Goal: Transaction & Acquisition: Book appointment/travel/reservation

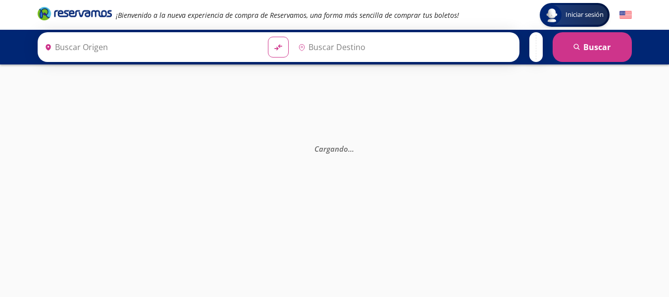
type input "Colima, Colima"
type input "[GEOGRAPHIC_DATA], [GEOGRAPHIC_DATA]"
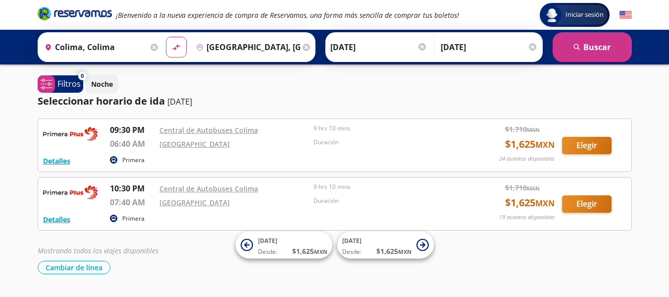
click at [469, 107] on div "Seleccionar horario de ida 12-oct-25" at bounding box center [335, 101] width 594 height 15
click at [597, 206] on button "Elegir" at bounding box center [587, 203] width 50 height 17
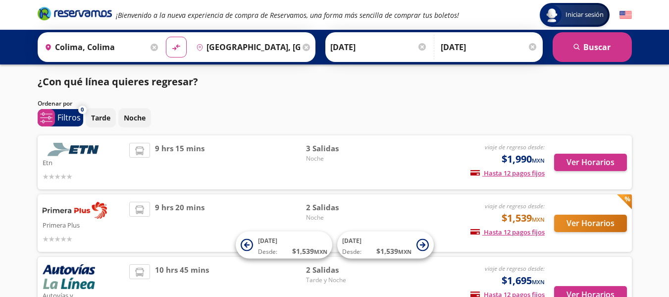
click at [93, 214] on img at bounding box center [75, 210] width 64 height 17
click at [83, 219] on p "Primera Plus" at bounding box center [84, 224] width 82 height 12
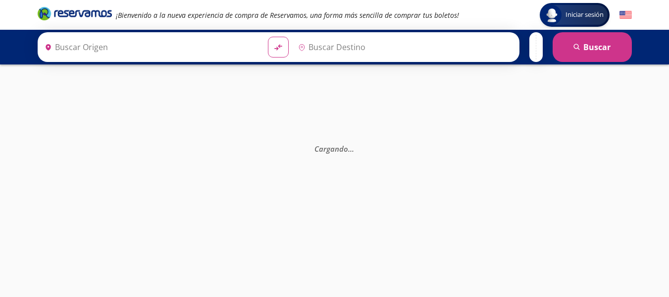
type input "[GEOGRAPHIC_DATA], [GEOGRAPHIC_DATA]"
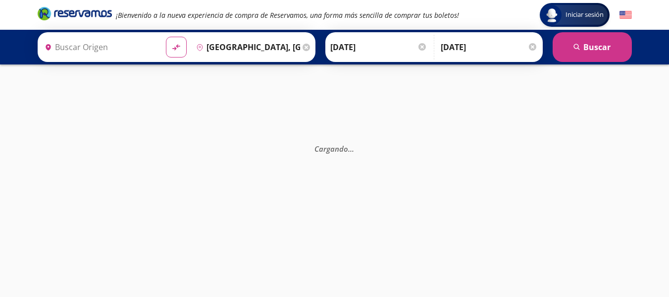
type input "Colima, Colima"
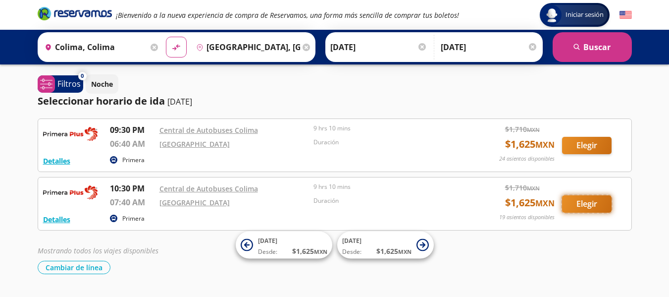
click at [578, 206] on button "Elegir" at bounding box center [587, 203] width 50 height 17
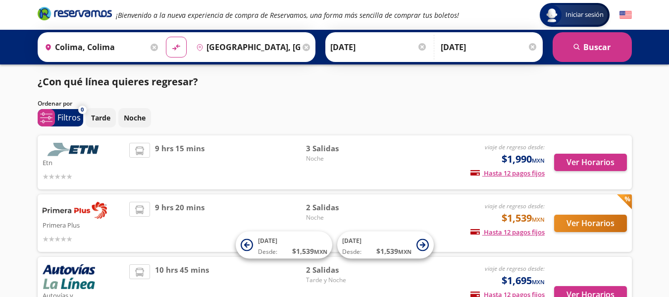
click at [55, 216] on img at bounding box center [75, 210] width 64 height 17
click at [105, 213] on img at bounding box center [75, 210] width 64 height 17
click at [614, 210] on div "Ver Horarios" at bounding box center [586, 223] width 82 height 43
drag, startPoint x: 614, startPoint y: 210, endPoint x: 576, endPoint y: 225, distance: 41.2
click at [576, 225] on button "Ver Horarios" at bounding box center [590, 222] width 73 height 17
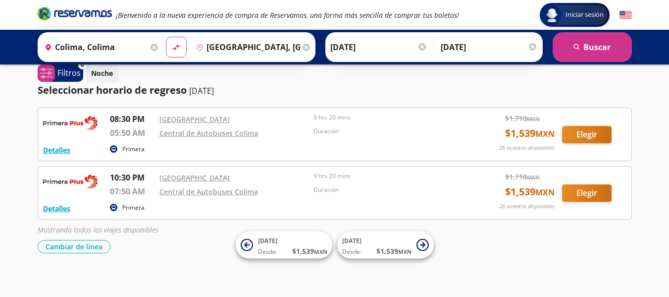
scroll to position [78, 0]
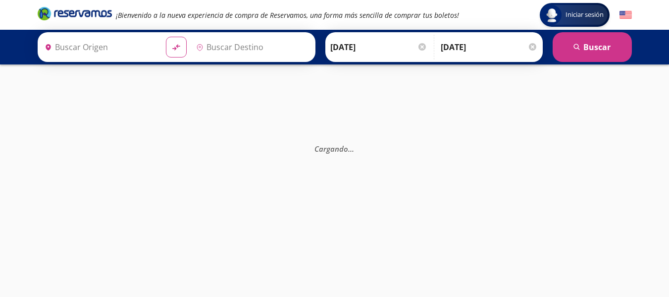
type input "Colima, Colima"
type input "[GEOGRAPHIC_DATA], [GEOGRAPHIC_DATA]"
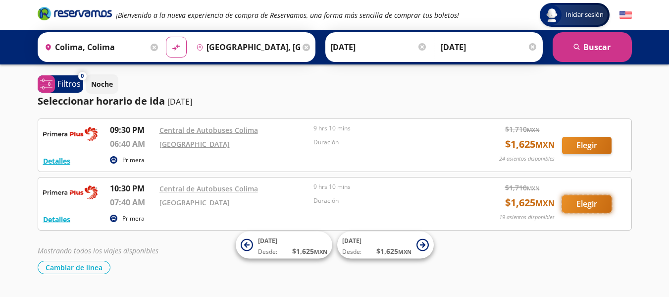
click at [584, 203] on button "Elegir" at bounding box center [587, 203] width 50 height 17
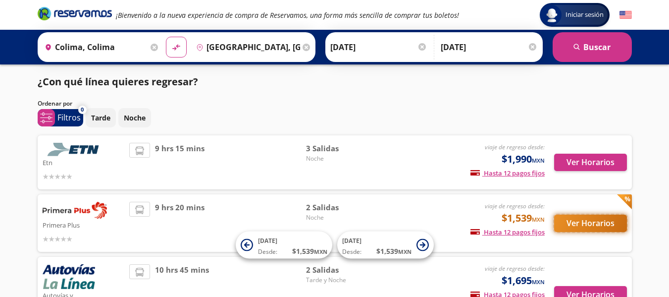
click at [578, 224] on button "Ver Horarios" at bounding box center [590, 222] width 73 height 17
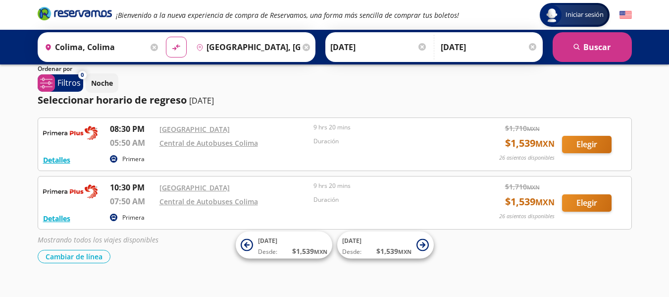
scroll to position [78, 0]
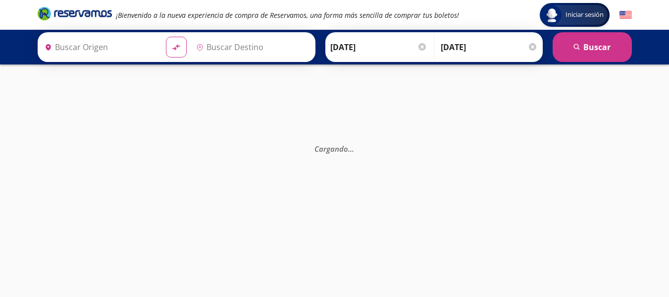
type input "Colima, Colima"
type input "[GEOGRAPHIC_DATA], [GEOGRAPHIC_DATA]"
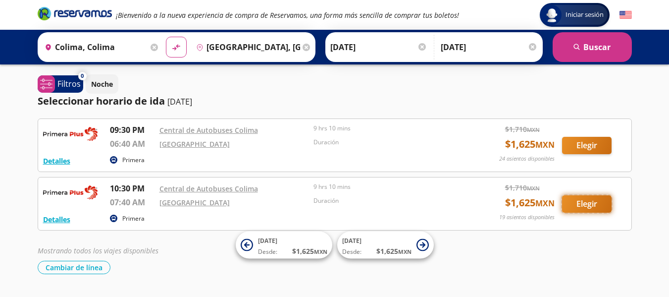
click at [583, 205] on button "Elegir" at bounding box center [587, 203] width 50 height 17
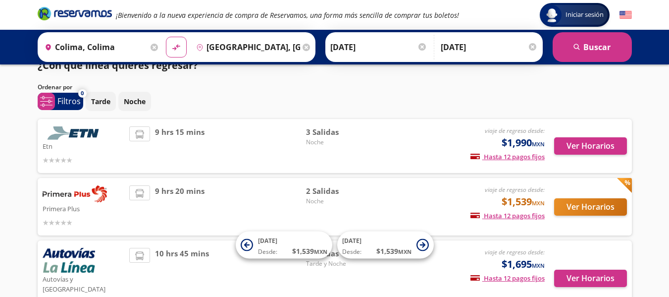
scroll to position [23, 0]
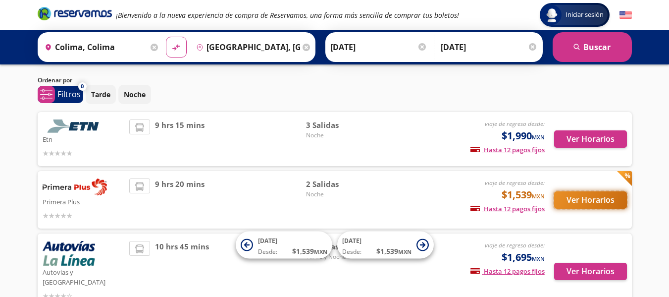
click at [583, 203] on button "Ver Horarios" at bounding box center [590, 199] width 73 height 17
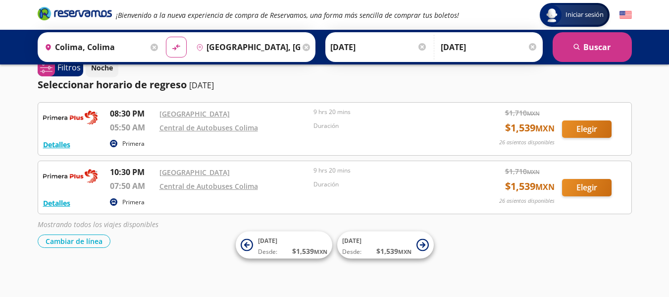
scroll to position [78, 0]
click at [593, 129] on button "Elegir" at bounding box center [587, 128] width 50 height 17
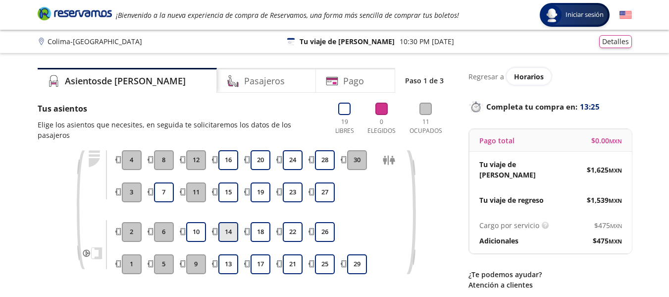
click at [233, 222] on button "14" at bounding box center [228, 232] width 20 height 20
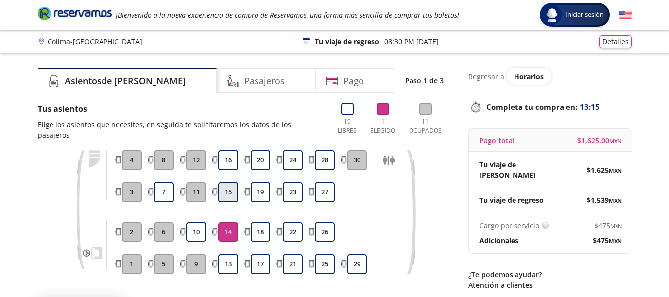
click at [234, 186] on button "15" at bounding box center [228, 192] width 20 height 20
click at [229, 185] on button "15" at bounding box center [228, 192] width 20 height 20
click at [226, 223] on button "14" at bounding box center [228, 232] width 20 height 20
click at [227, 254] on button "13" at bounding box center [228, 264] width 20 height 20
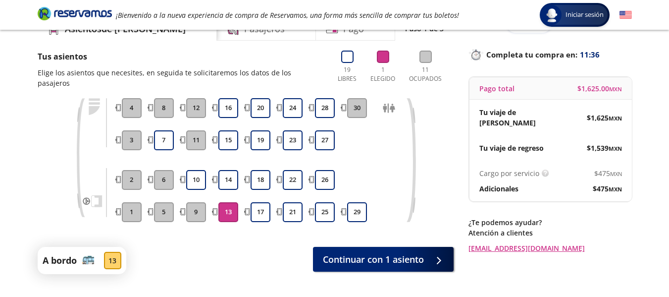
scroll to position [53, 0]
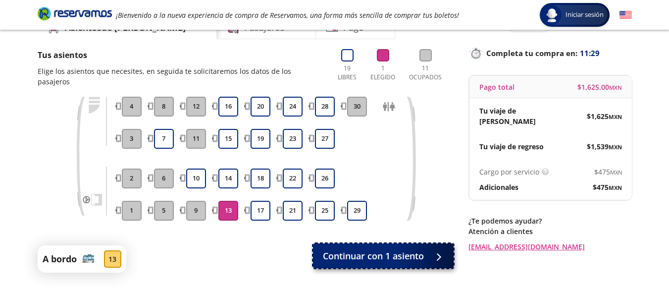
click at [405, 249] on span "Continuar con 1 asiento" at bounding box center [373, 255] width 101 height 13
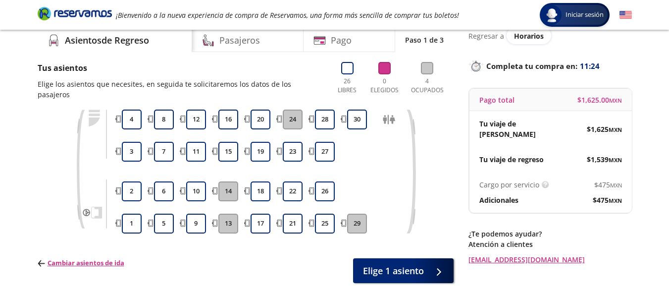
scroll to position [43, 0]
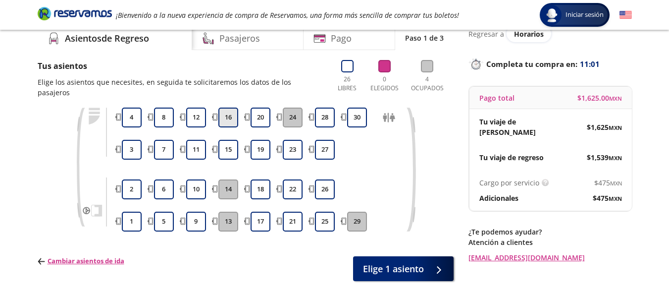
click at [232, 108] on button "16" at bounding box center [228, 117] width 20 height 20
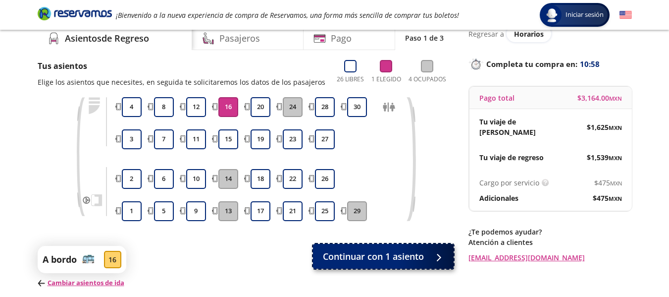
click at [403, 259] on span "Continuar con 1 asiento" at bounding box center [373, 256] width 101 height 13
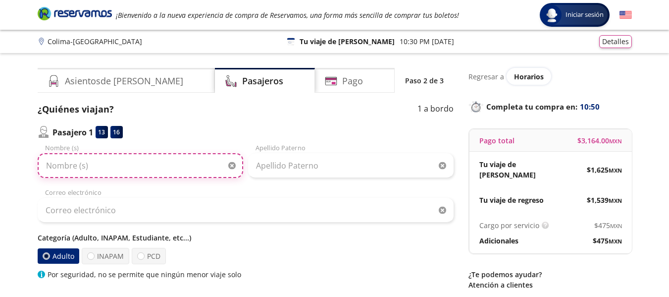
click at [116, 167] on input "Nombre (s)" at bounding box center [140, 165] width 205 height 25
type input "j"
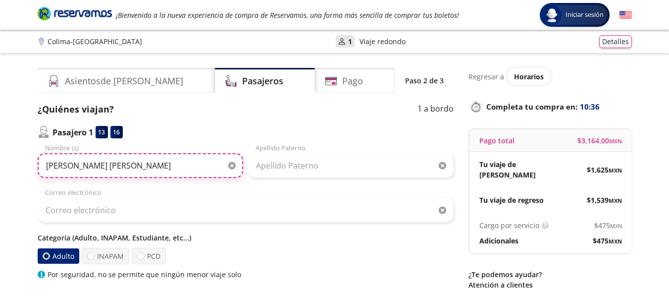
type input "[PERSON_NAME] [PERSON_NAME]"
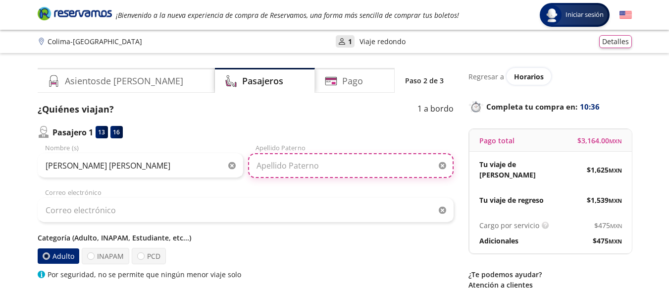
click at [334, 165] on input "Apellido Paterno" at bounding box center [350, 165] width 205 height 25
type input "VERGARA"
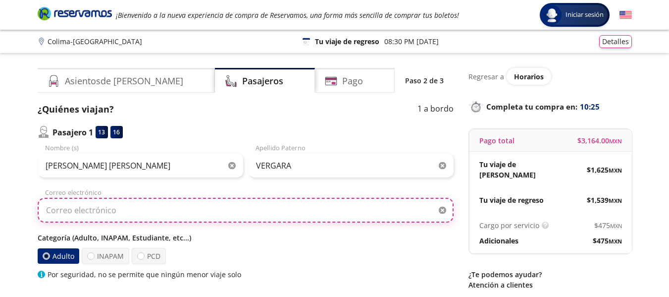
click at [165, 209] on input "Correo electrónico" at bounding box center [246, 210] width 416 height 25
type input "J"
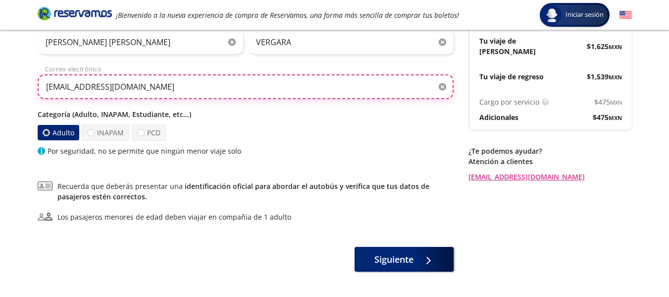
scroll to position [125, 0]
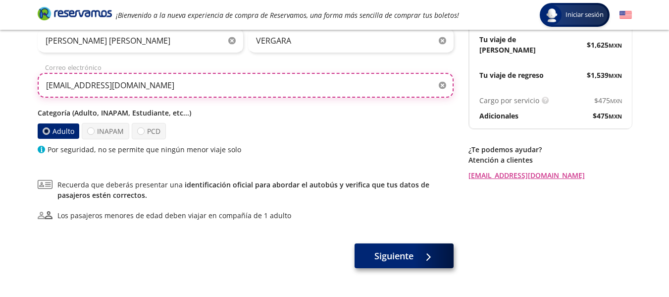
type input "[EMAIL_ADDRESS][DOMAIN_NAME]"
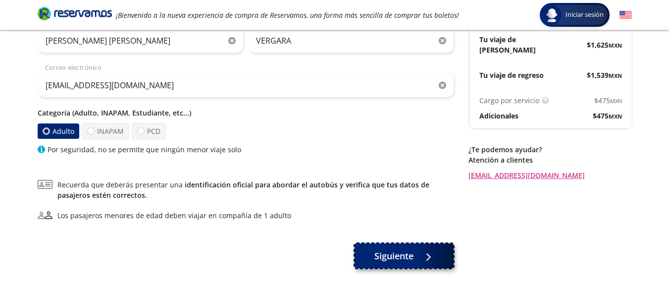
click at [405, 258] on span "Siguiente" at bounding box center [393, 255] width 39 height 13
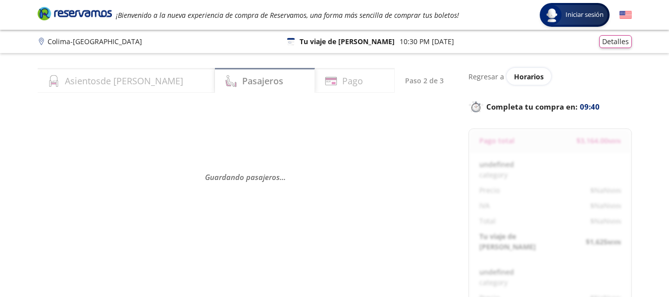
select select "MX"
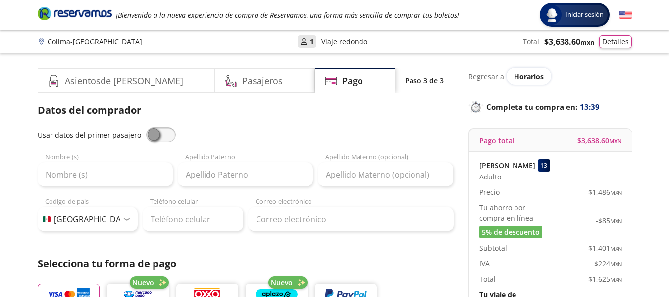
click at [149, 137] on span at bounding box center [161, 134] width 30 height 15
click at [146, 127] on input "checkbox" at bounding box center [146, 127] width 0 height 0
type input "[PERSON_NAME] [PERSON_NAME]"
type input "VERGARA"
type input "[EMAIL_ADDRESS][DOMAIN_NAME]"
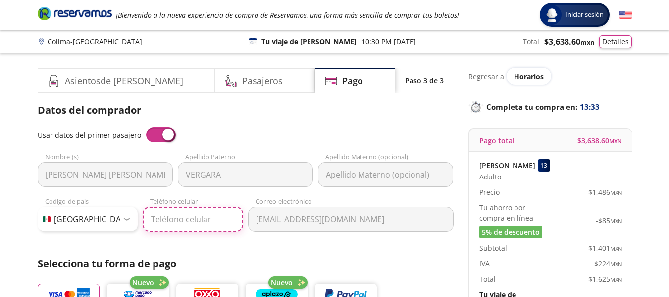
click at [175, 217] on input "Teléfono celular" at bounding box center [193, 218] width 101 height 25
type input "312 155 0550"
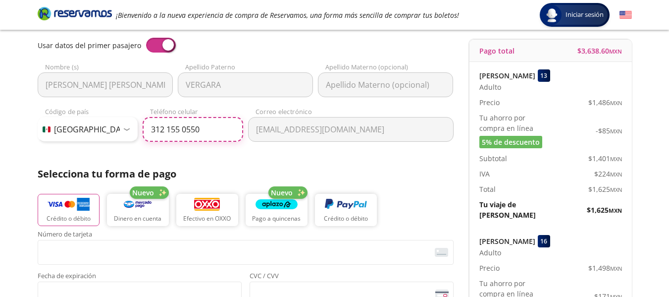
scroll to position [91, 0]
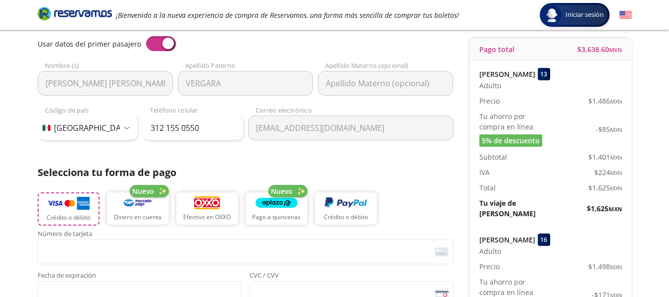
click at [61, 205] on img "button" at bounding box center [69, 203] width 42 height 15
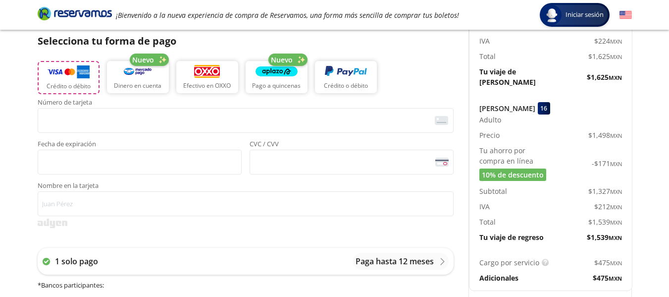
scroll to position [204, 0]
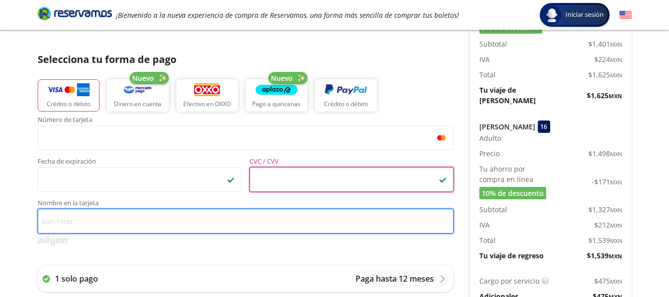
click at [112, 230] on input "Nombre en la tarjeta" at bounding box center [246, 220] width 416 height 25
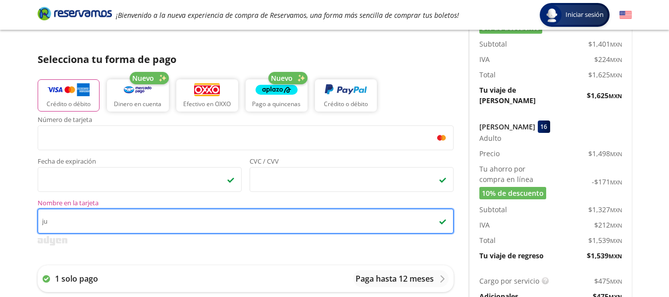
type input "j"
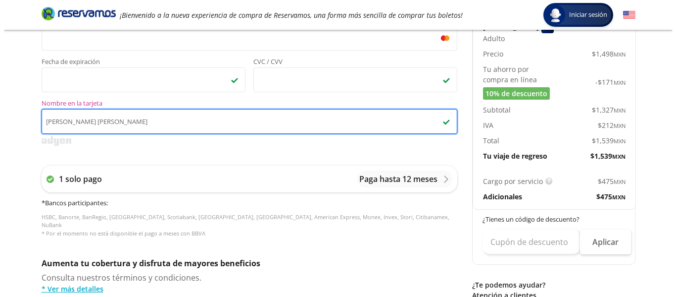
scroll to position [305, 0]
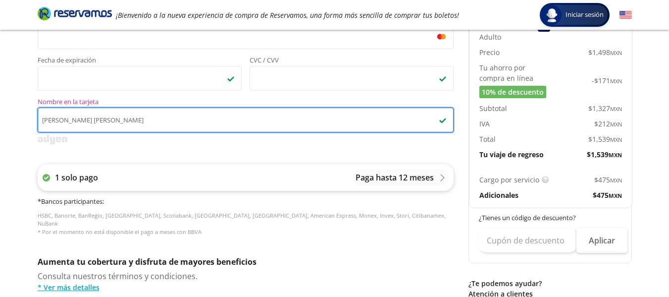
type input "Julia Alejandra Vergara Garcia"
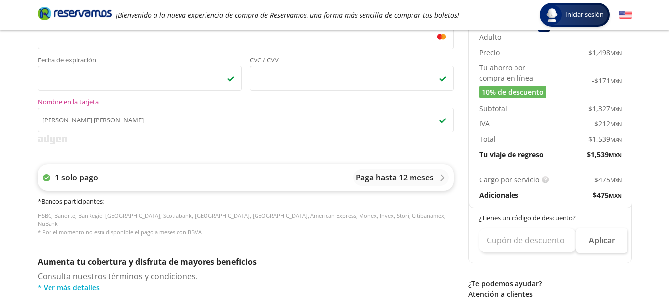
click at [428, 176] on p "Paga hasta 12 meses" at bounding box center [394, 177] width 78 height 12
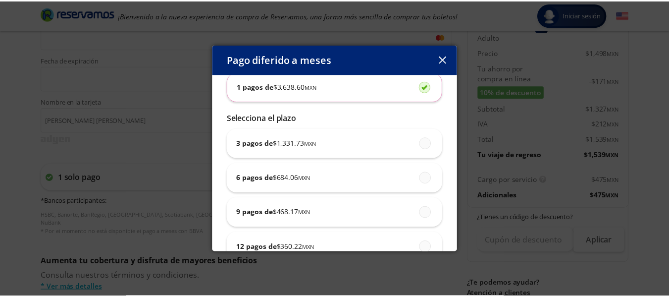
scroll to position [0, 0]
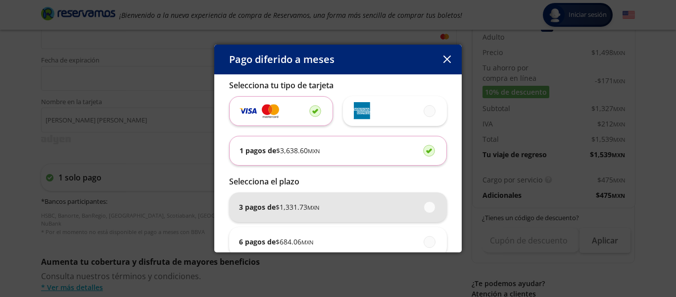
click at [294, 205] on span "$ 1,331.73 MXN" at bounding box center [298, 207] width 44 height 10
click at [424, 205] on input "3 pagos de $ 1,331.73 MXN" at bounding box center [427, 206] width 6 height 6
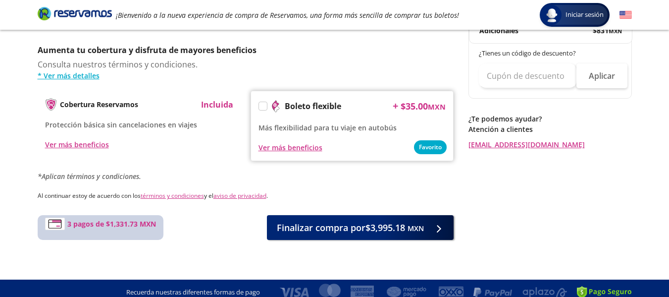
scroll to position [513, 0]
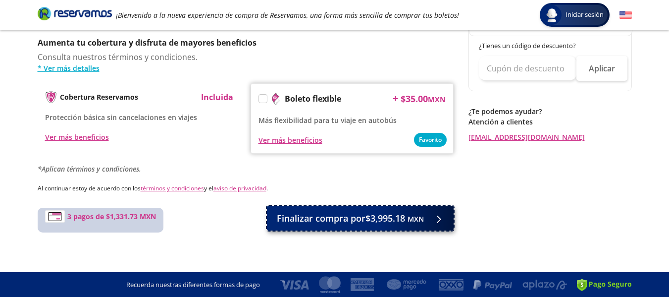
click at [361, 220] on span "Finalizar compra por $3,995.18 MXN" at bounding box center [350, 217] width 147 height 13
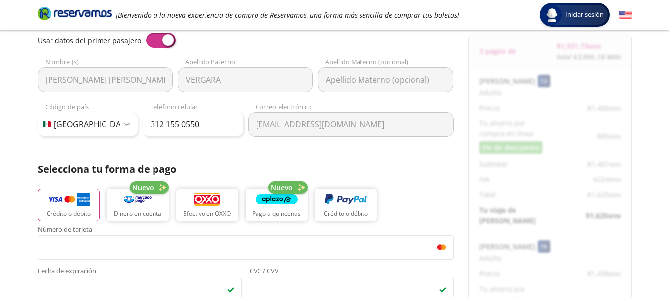
scroll to position [0, 0]
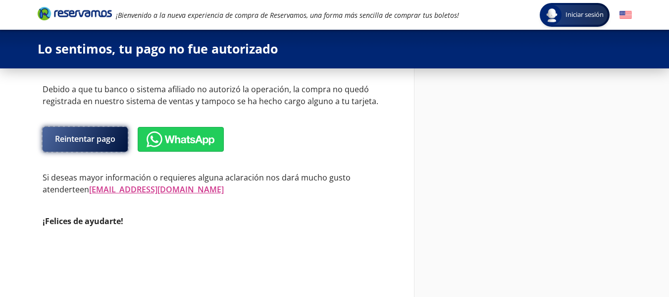
click at [108, 136] on button "Reintentar pago" at bounding box center [85, 139] width 85 height 25
select select "MX"
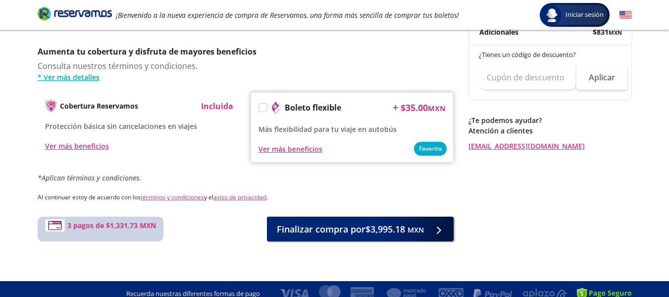
scroll to position [513, 0]
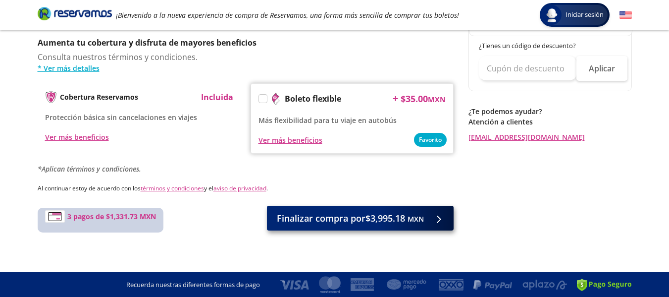
type input "[PERSON_NAME] [PERSON_NAME]"
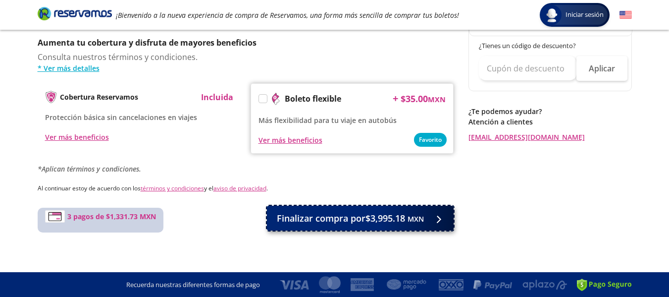
click at [375, 216] on span "Finalizar compra por $3,995.18 MXN" at bounding box center [350, 217] width 147 height 13
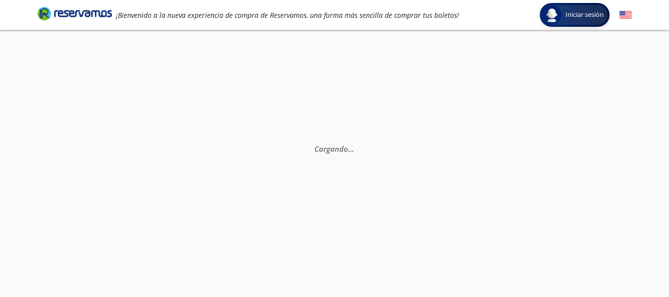
scroll to position [0, 0]
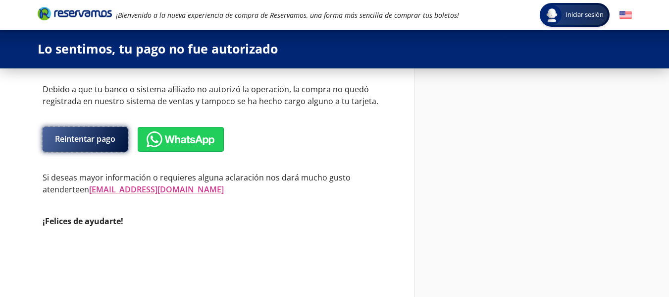
click at [110, 144] on button "Reintentar pago" at bounding box center [85, 139] width 85 height 25
select select "MX"
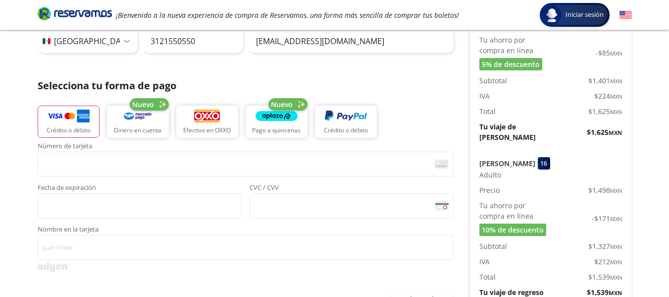
scroll to position [188, 0]
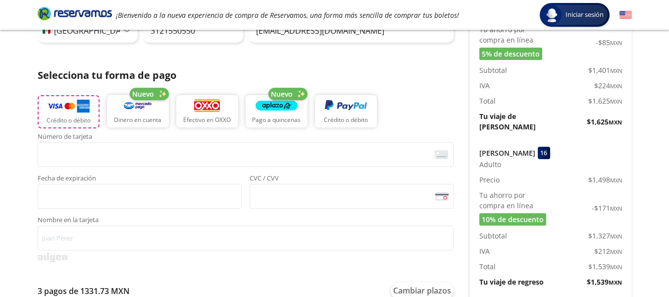
click at [72, 106] on img "button" at bounding box center [69, 106] width 42 height 15
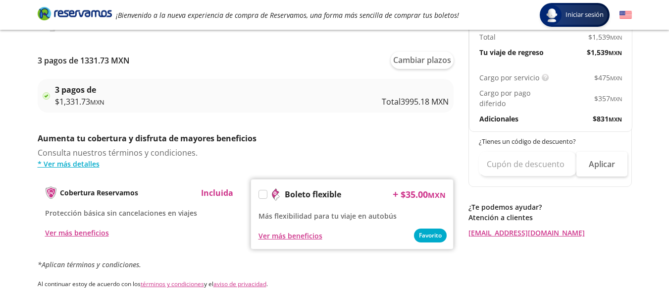
scroll to position [429, 0]
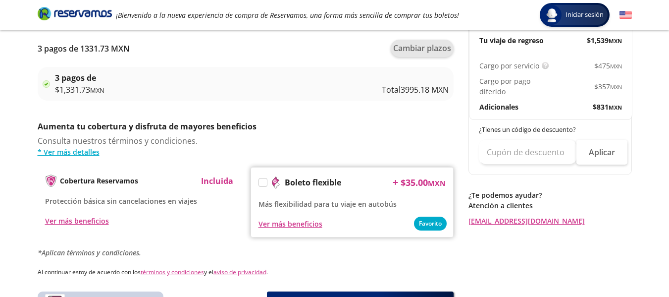
type input "[PERSON_NAME] [PERSON_NAME]"
click at [426, 46] on button "Cambiar plazos" at bounding box center [422, 48] width 63 height 17
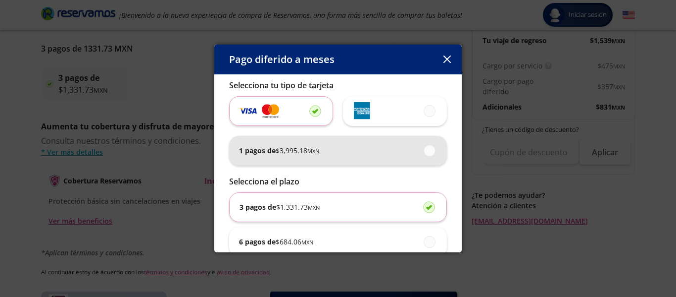
click at [282, 148] on span "$ 3,995.18 MXN" at bounding box center [298, 150] width 44 height 10
click at [424, 148] on input "1 pagos de $ 3,995.18 MXN" at bounding box center [427, 150] width 6 height 6
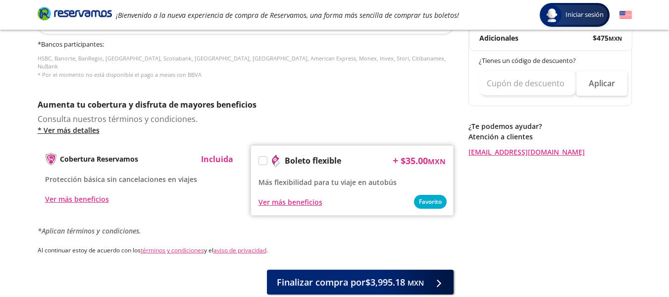
scroll to position [516, 0]
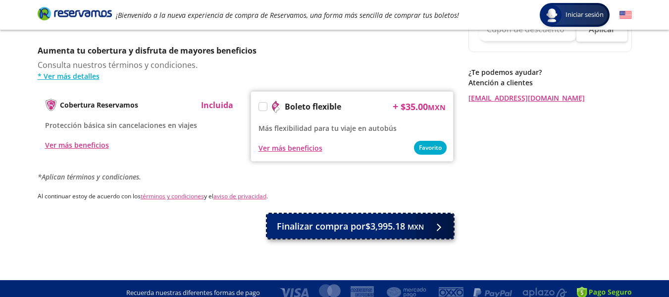
click at [361, 219] on span "Finalizar compra por $3,995.18 MXN" at bounding box center [350, 225] width 147 height 13
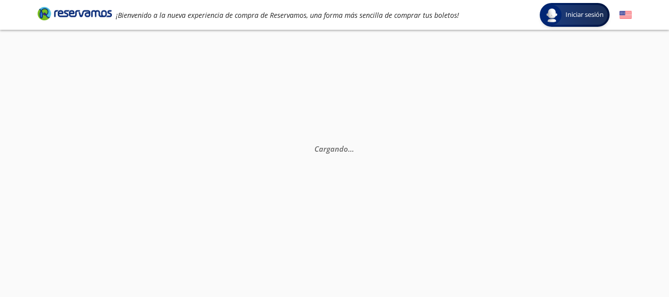
scroll to position [0, 0]
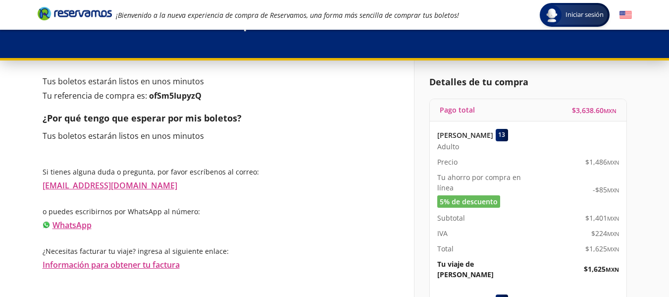
scroll to position [23, 0]
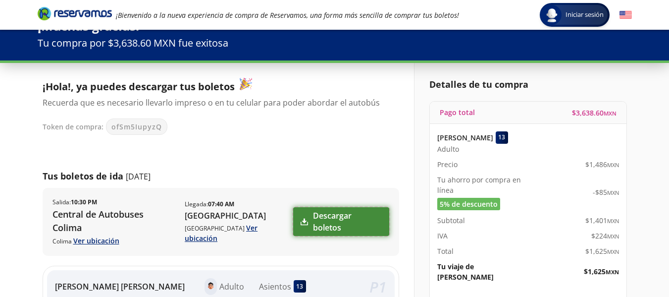
click at [335, 212] on link "Descargar boletos" at bounding box center [341, 221] width 96 height 29
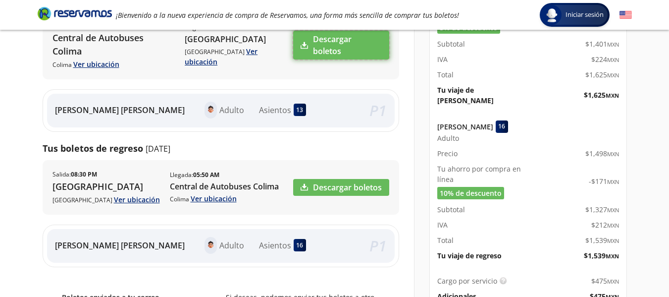
scroll to position [225, 0]
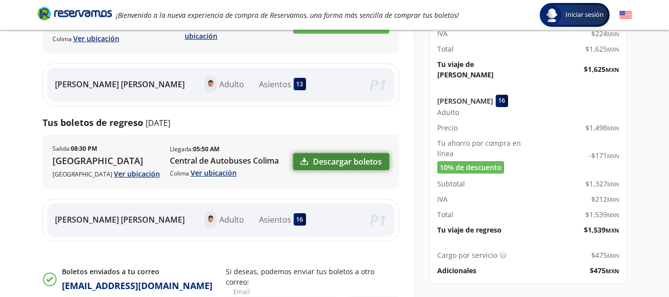
click at [335, 153] on link "Descargar boletos" at bounding box center [341, 161] width 96 height 17
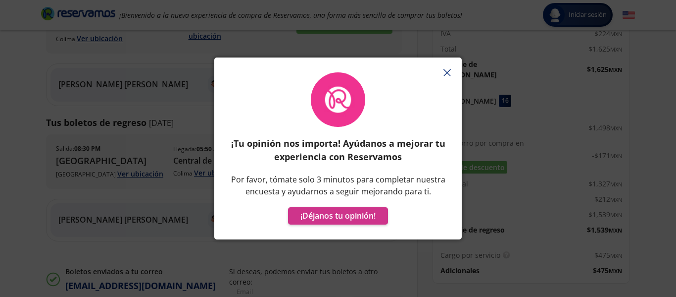
click at [444, 70] on icon "button" at bounding box center [447, 72] width 7 height 7
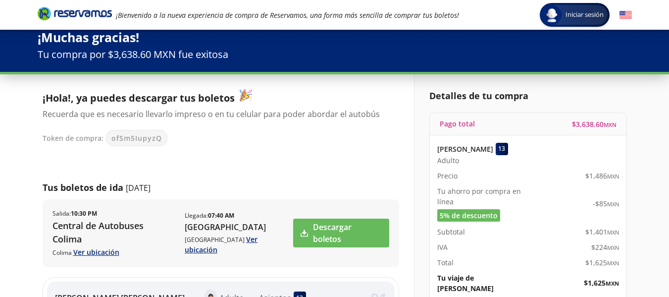
scroll to position [0, 0]
